Goal: Information Seeking & Learning: Check status

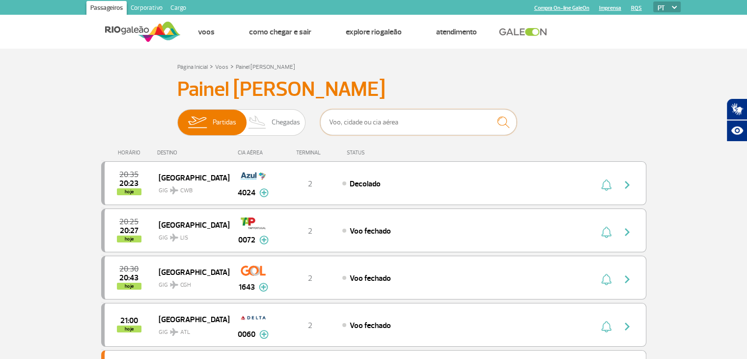
click at [401, 115] on input "text" at bounding box center [418, 122] width 197 height 26
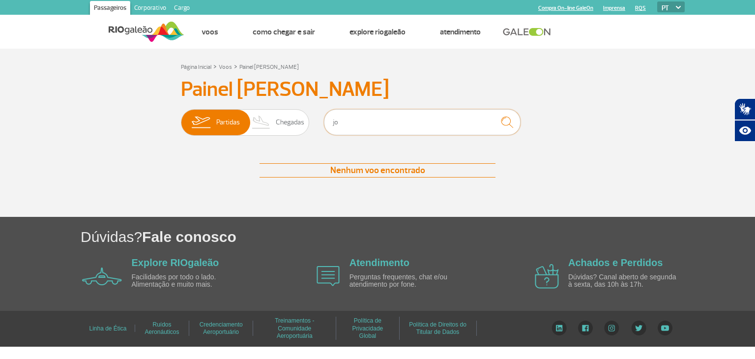
type input "j"
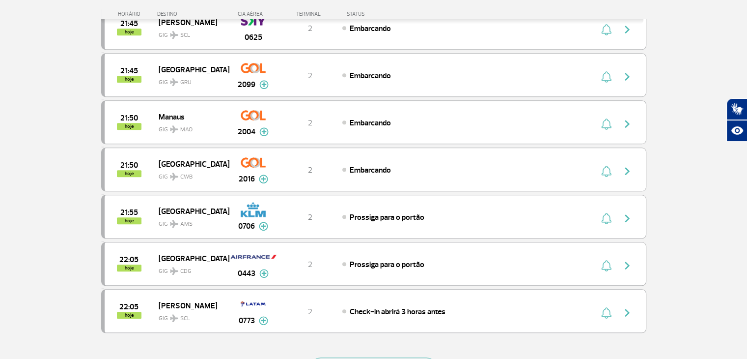
scroll to position [835, 0]
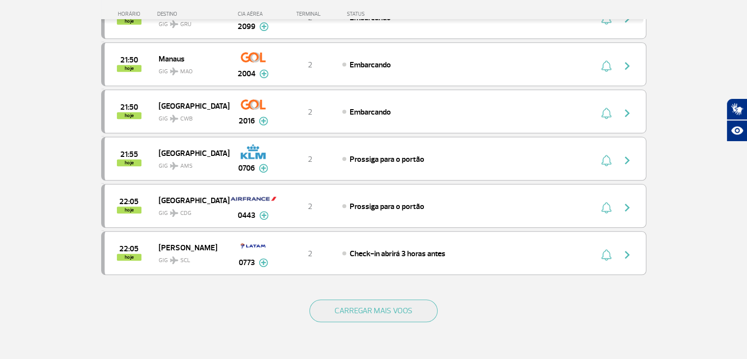
click at [367, 288] on div "CARREGAR MAIS VOOS" at bounding box center [373, 326] width 545 height 79
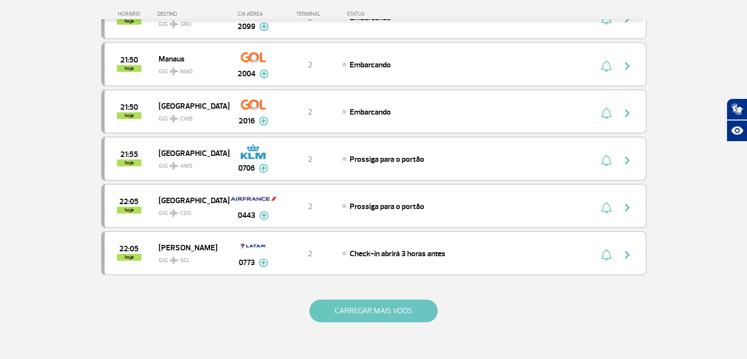
click at [371, 291] on div "CARREGAR MAIS VOOS" at bounding box center [373, 326] width 545 height 79
click at [372, 299] on button "CARREGAR MAIS VOOS" at bounding box center [374, 310] width 128 height 23
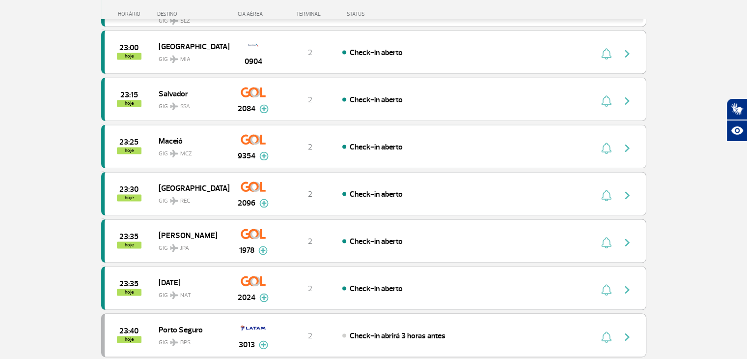
scroll to position [1523, 0]
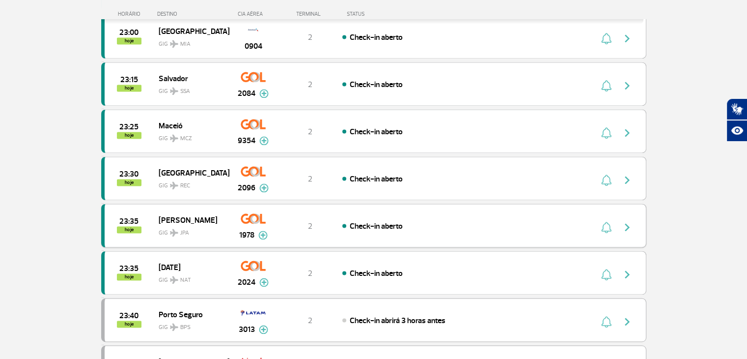
click at [630, 221] on img "button" at bounding box center [627, 227] width 12 height 12
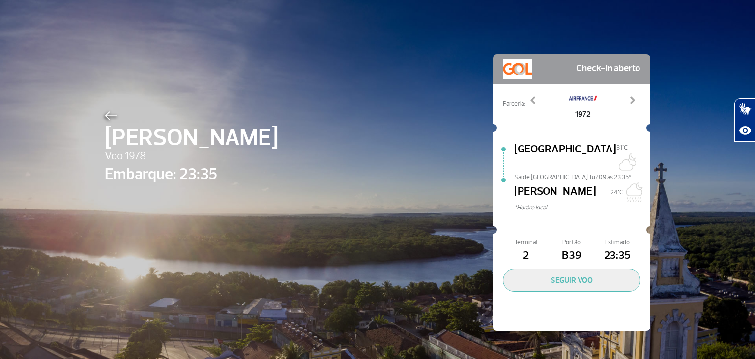
click at [563, 247] on span "B39" at bounding box center [571, 255] width 46 height 17
click at [564, 247] on span "B39" at bounding box center [571, 255] width 46 height 17
click at [105, 113] on img at bounding box center [111, 115] width 13 height 9
